Goal: Complete application form

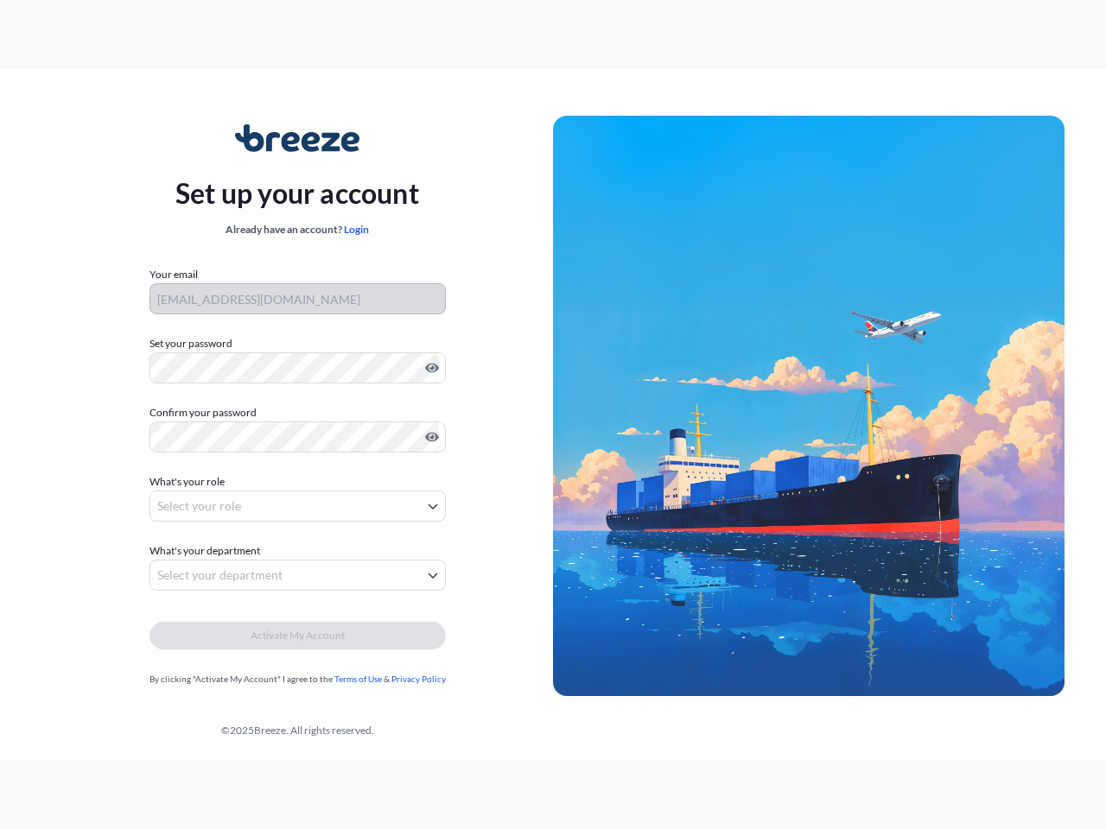
click at [553, 415] on img at bounding box center [808, 406] width 511 height 581
click at [429, 368] on icon "Show password" at bounding box center [432, 369] width 14 height 10
click at [429, 437] on icon "Show password" at bounding box center [432, 438] width 14 height 10
click at [189, 482] on span "What's your role" at bounding box center [186, 481] width 75 height 17
click at [297, 506] on button "Select your role" at bounding box center [297, 506] width 296 height 31
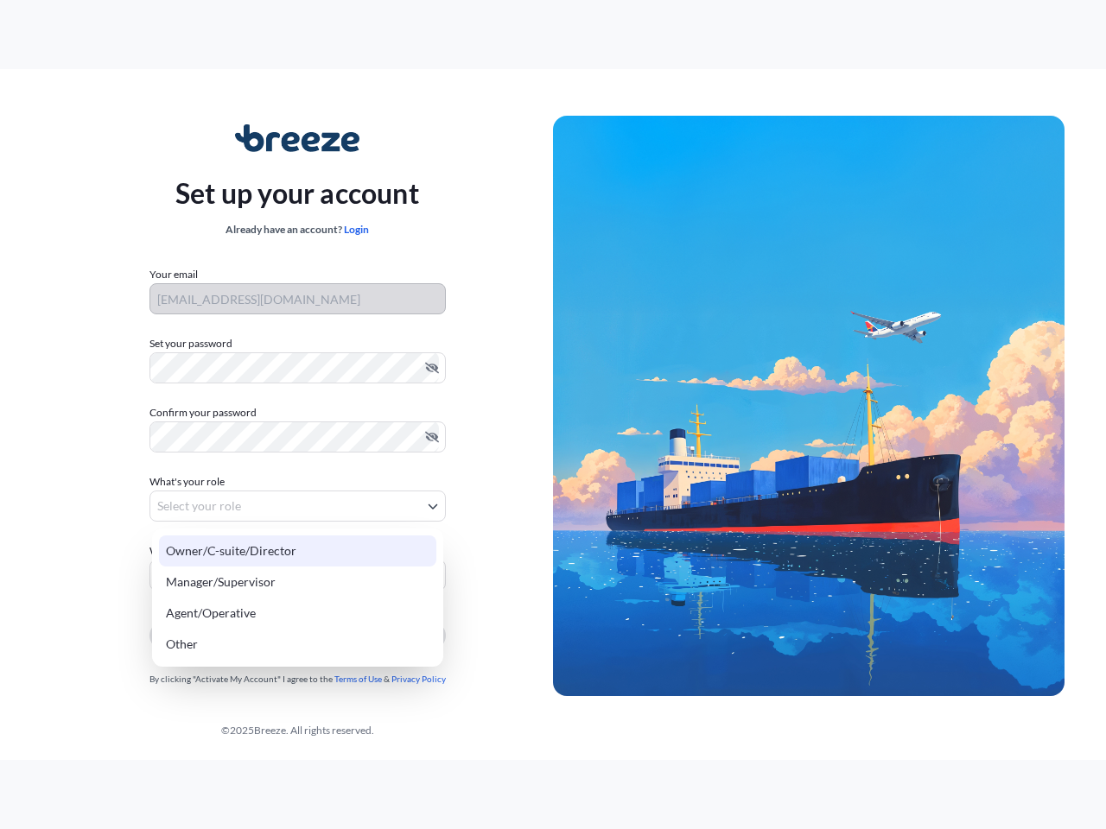
click at [207, 551] on div "Owner/C-suite/Director" at bounding box center [297, 551] width 277 height 31
select select "owner/c-suite/director"
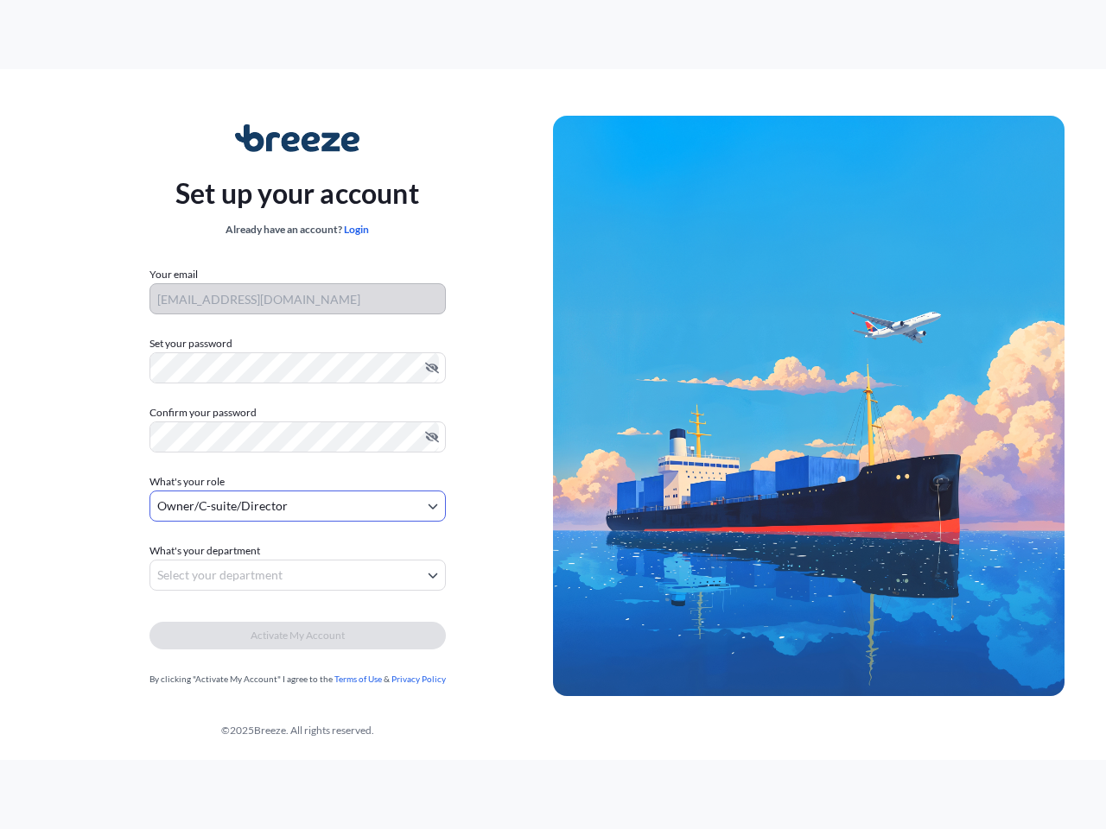
click at [297, 575] on button "Select your department" at bounding box center [297, 575] width 296 height 31
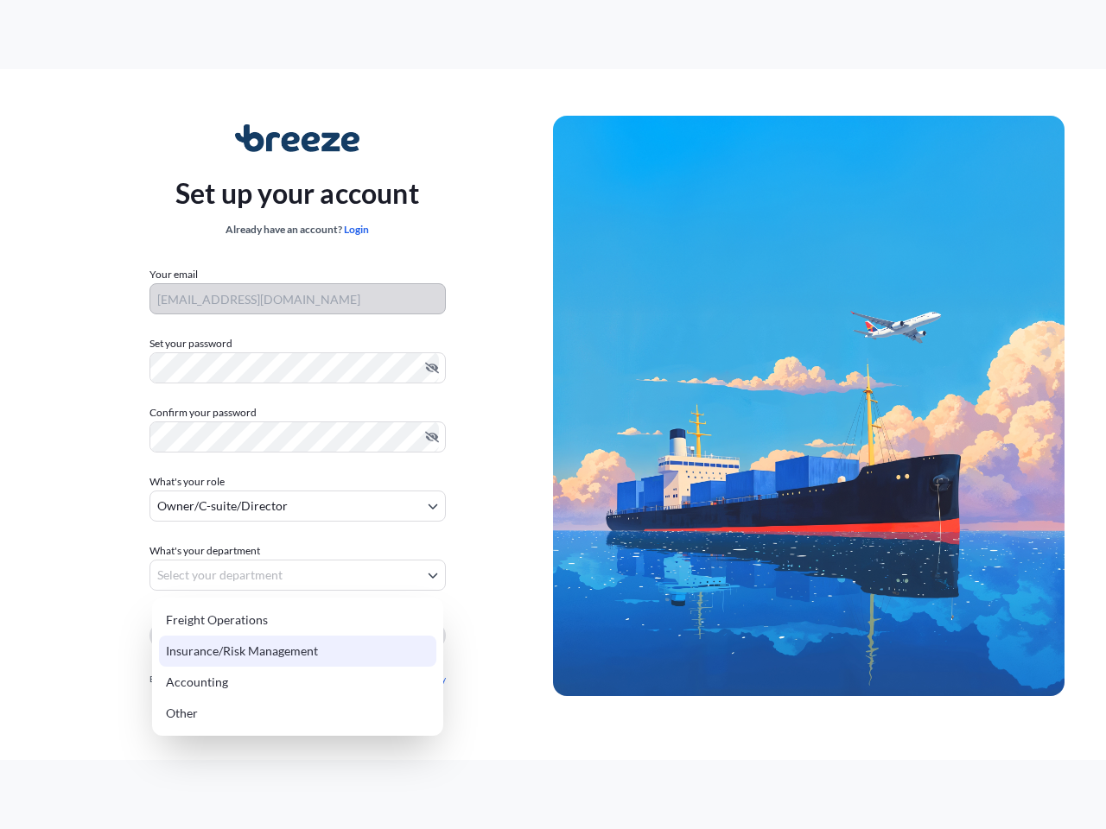
click at [297, 636] on div "Insurance/Risk Management" at bounding box center [297, 651] width 277 height 31
select select "insurance/risk management"
